Goal: Task Accomplishment & Management: Manage account settings

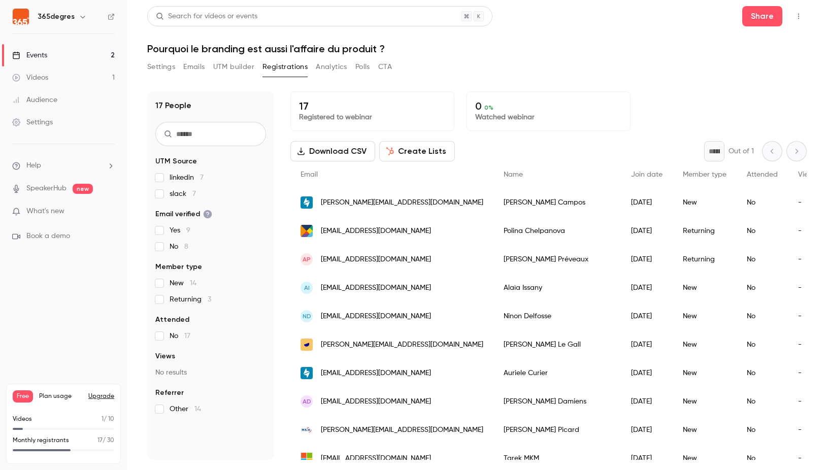
click at [246, 67] on button "UTM builder" at bounding box center [233, 67] width 41 height 16
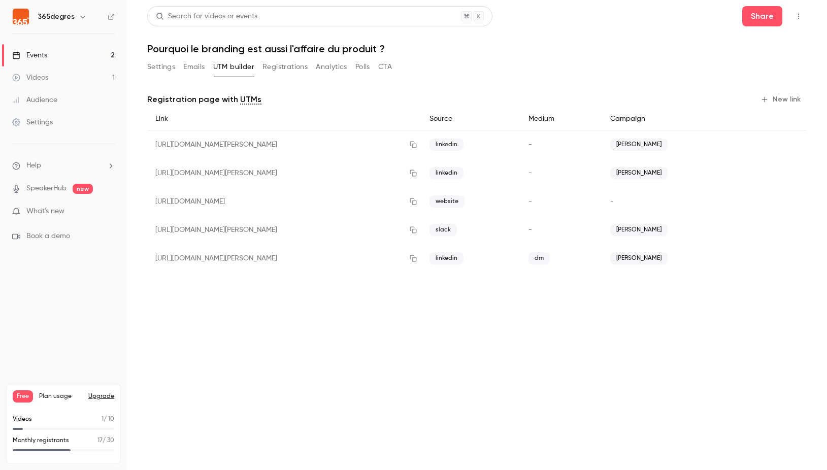
click at [283, 70] on button "Registrations" at bounding box center [284, 67] width 45 height 16
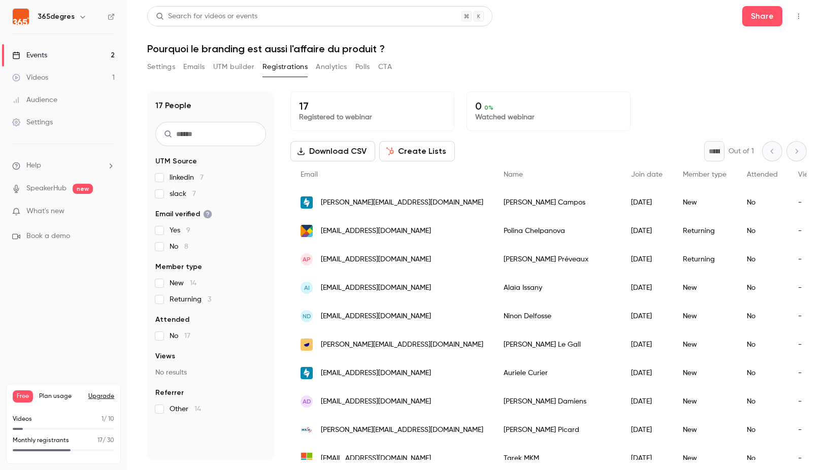
click at [166, 66] on button "Settings" at bounding box center [161, 67] width 28 height 16
